Goal: Task Accomplishment & Management: Manage account settings

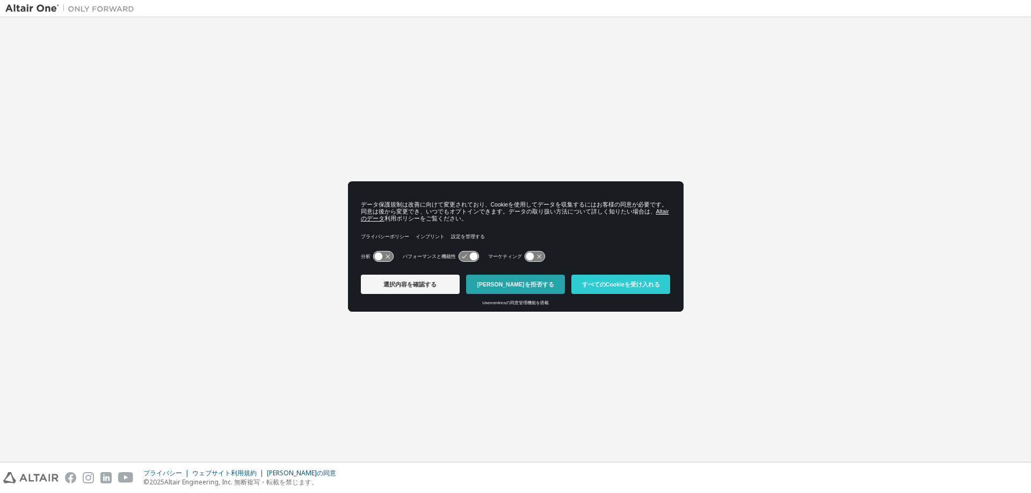
click at [541, 286] on button "クッキーを拒否する" at bounding box center [515, 284] width 99 height 19
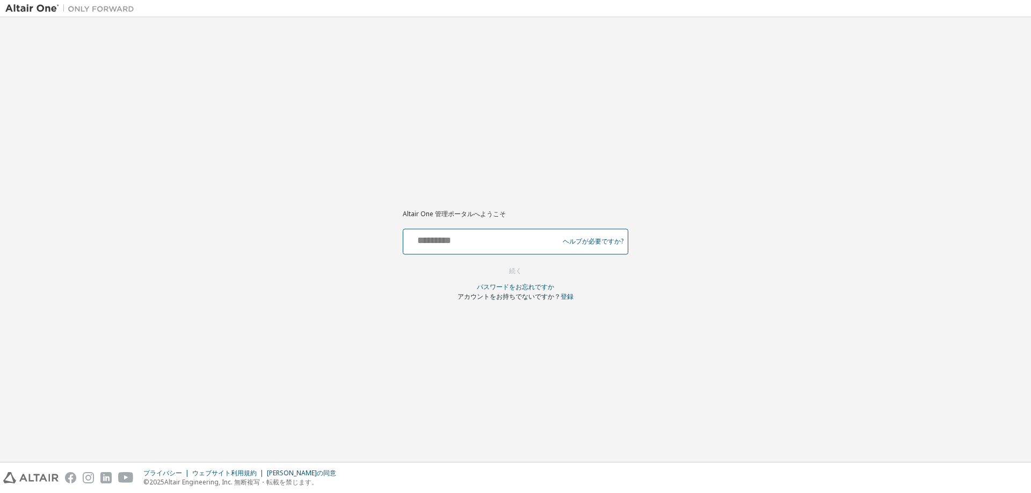
click at [478, 234] on input "text" at bounding box center [483, 239] width 150 height 16
type input "**********"
click at [506, 269] on button "続く" at bounding box center [515, 271] width 35 height 16
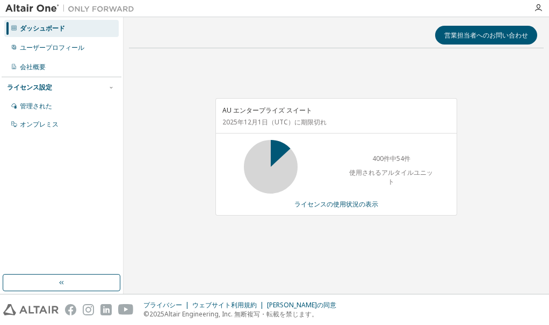
click at [329, 209] on div "AU エンタープライズ スイート [DATE] （UTC） に期限切れ 400件中54件 使用されるアルタイルユニット ライセンスの使用状況の表示" at bounding box center [336, 157] width 242 height 118
click at [329, 208] on font "ライセンスの使用状況の表示" at bounding box center [336, 204] width 84 height 9
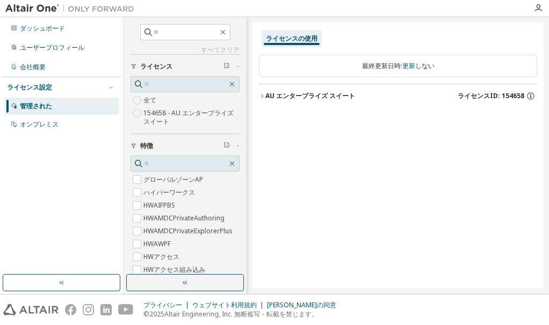
click at [262, 96] on icon "button" at bounding box center [262, 96] width 6 height 6
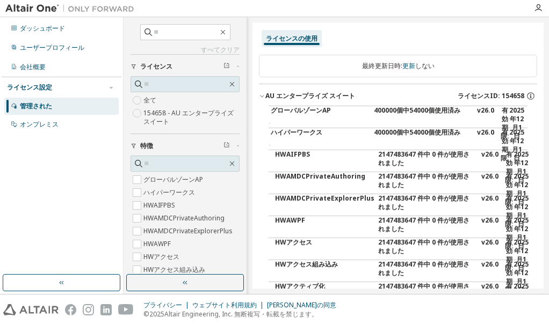
click at [262, 98] on icon "button" at bounding box center [262, 96] width 6 height 6
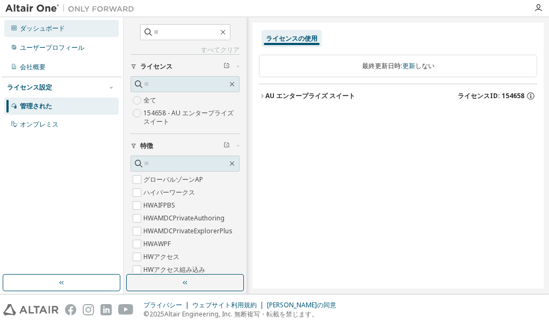
click at [91, 32] on div "ダッシュボード" at bounding box center [61, 28] width 114 height 17
